Goal: Find specific page/section: Find specific page/section

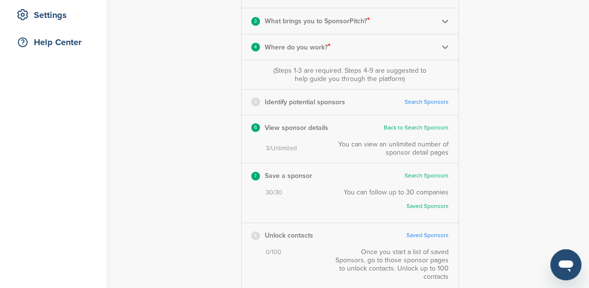
click at [442, 47] on img at bounding box center [445, 46] width 7 height 7
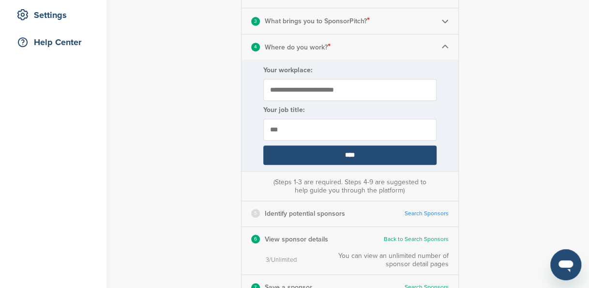
click at [467, 136] on div "**********" at bounding box center [355, 159] width 467 height 656
click at [422, 212] on link "Search Sponsors" at bounding box center [427, 213] width 44 height 7
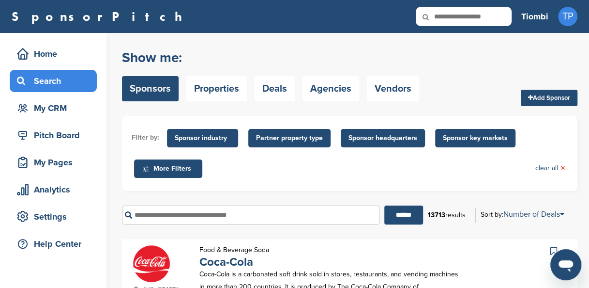
click at [387, 138] on span "Sponsor headquarters" at bounding box center [383, 138] width 69 height 11
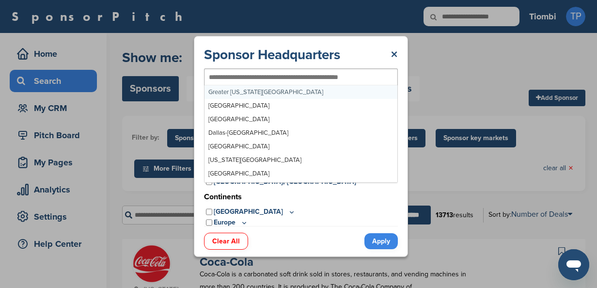
click at [304, 77] on input "text" at bounding box center [285, 77] width 153 height 9
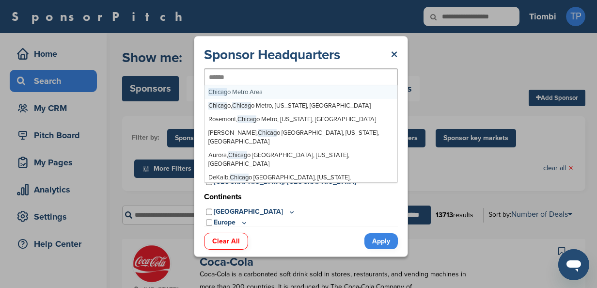
type input "*******"
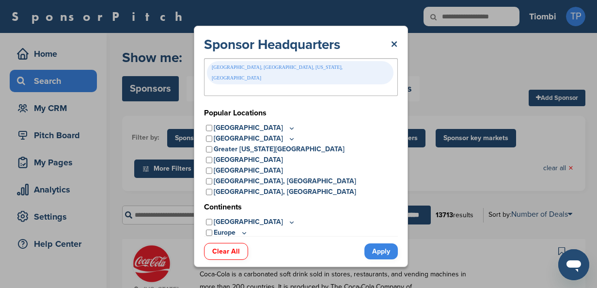
click at [379, 244] on link "Apply" at bounding box center [380, 251] width 33 height 16
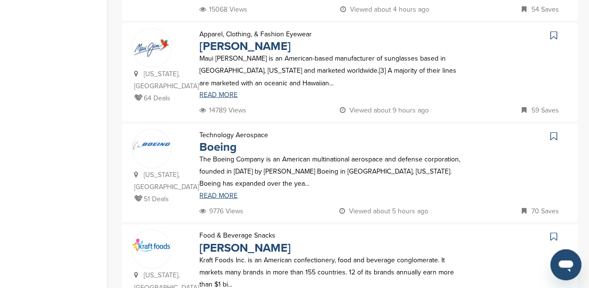
scroll to position [969, 0]
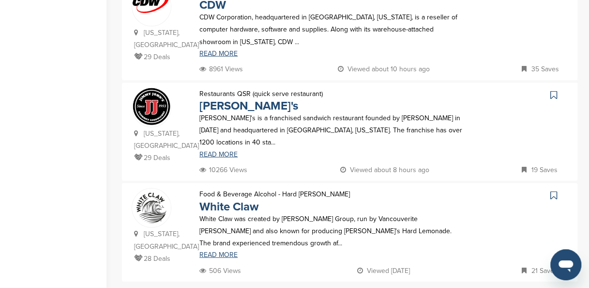
scroll to position [1007, 0]
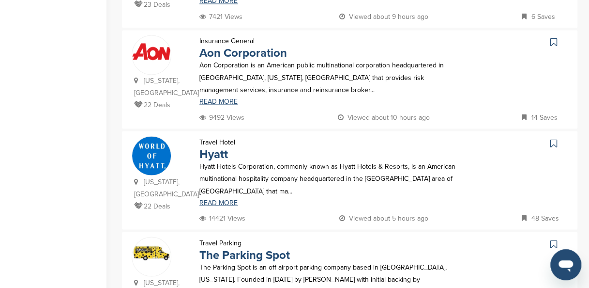
scroll to position [1006, 0]
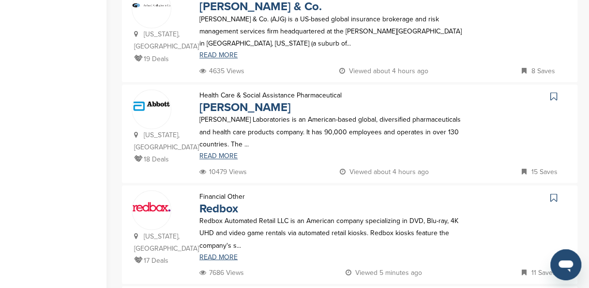
scroll to position [952, 0]
